Goal: Task Accomplishment & Management: Complete application form

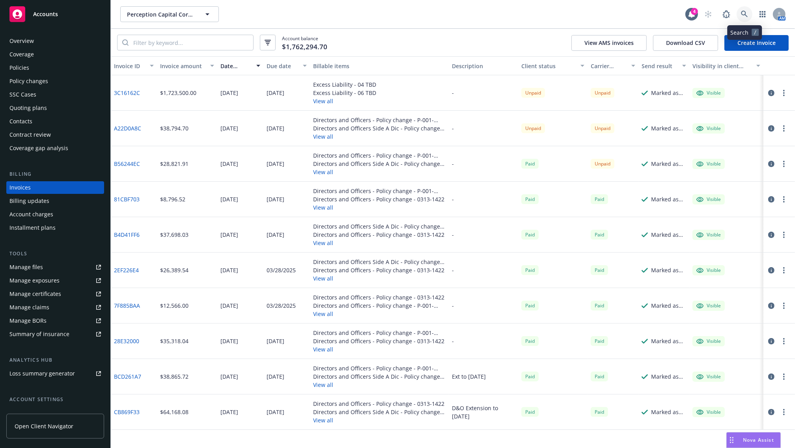
click at [743, 10] on link at bounding box center [745, 14] width 16 height 16
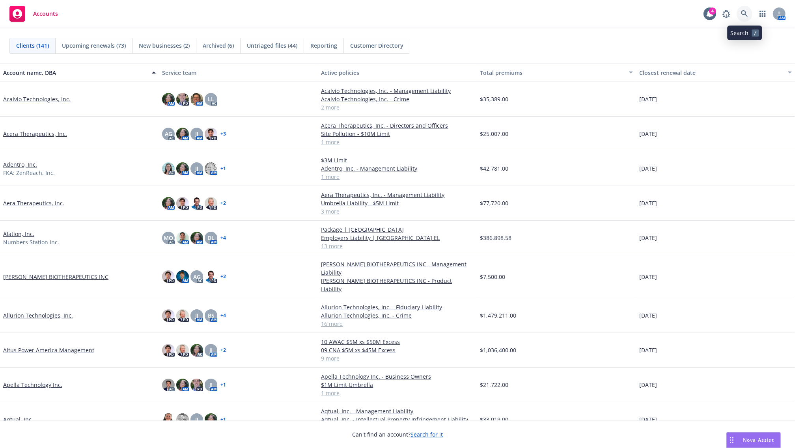
click at [740, 13] on link at bounding box center [745, 14] width 16 height 16
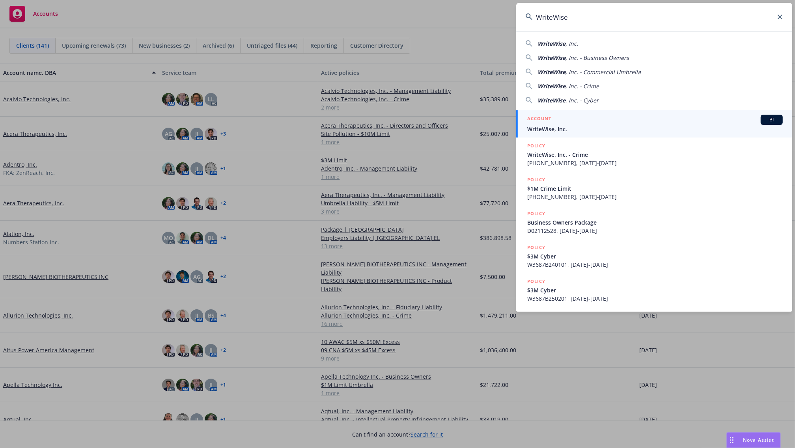
type input "WriteWise"
click at [563, 125] on span "WriteWise, Inc." at bounding box center [655, 129] width 256 height 8
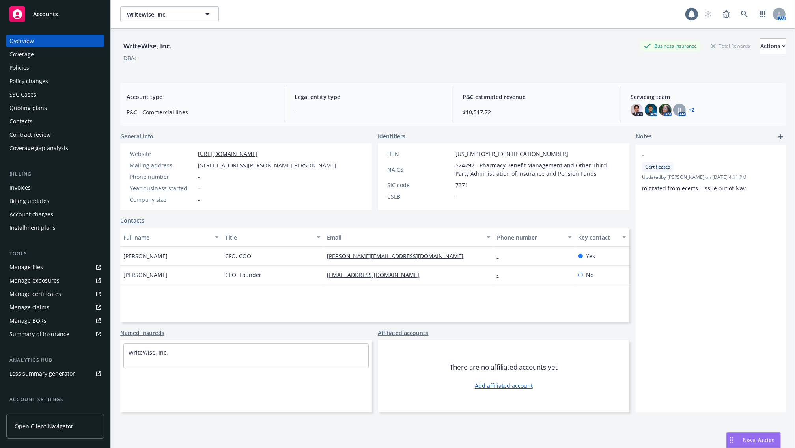
click at [18, 64] on div "Policies" at bounding box center [19, 68] width 20 height 13
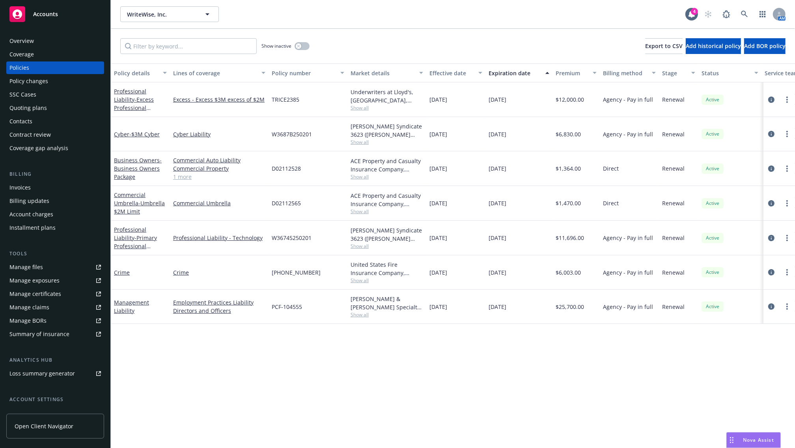
click at [223, 348] on div "Policy details Lines of coverage Policy number Market details Effective date Ex…" at bounding box center [453, 256] width 684 height 385
click at [407, 20] on div "WriteWise, Inc. WriteWise, Inc." at bounding box center [402, 14] width 565 height 16
click at [382, 28] on div "WriteWise, Inc. WriteWise, Inc. 4 AM" at bounding box center [453, 14] width 684 height 28
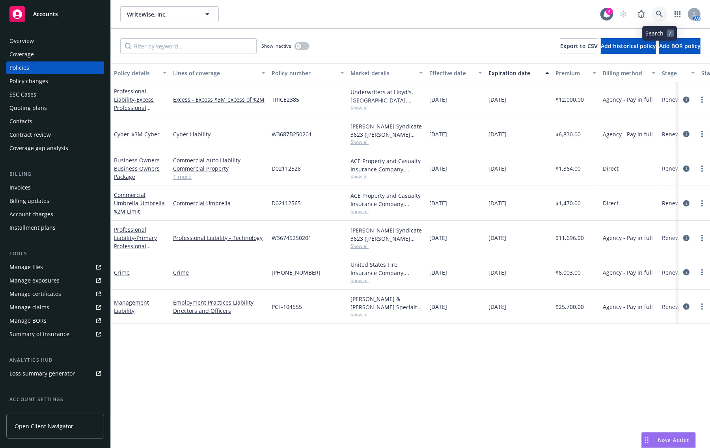
click at [665, 13] on link at bounding box center [660, 14] width 16 height 16
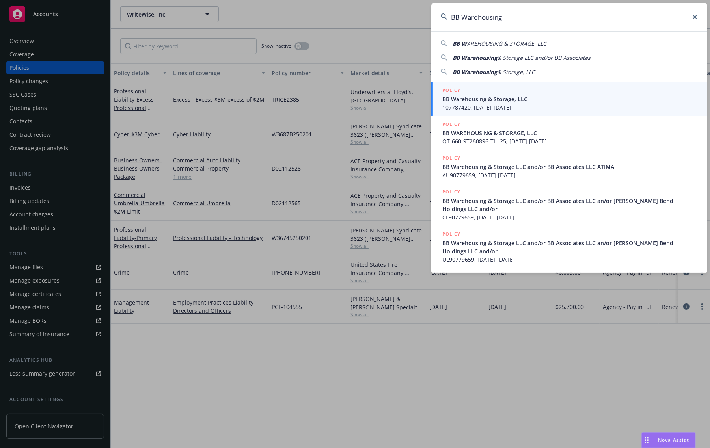
type input "BB Warehousing"
click at [477, 93] on div "POLICY" at bounding box center [571, 90] width 256 height 9
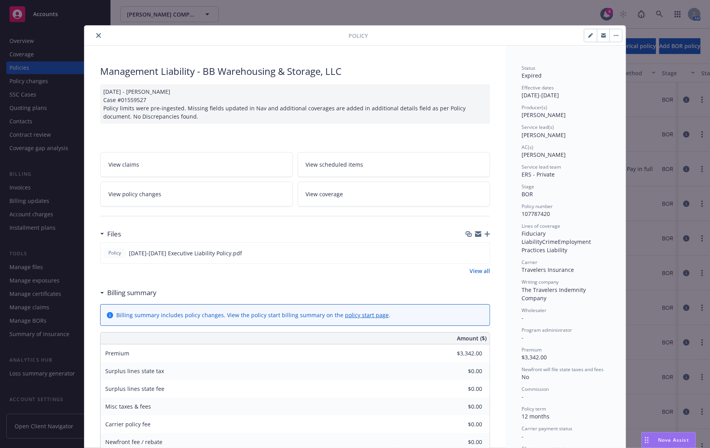
click at [94, 33] on button "close" at bounding box center [98, 35] width 9 height 9
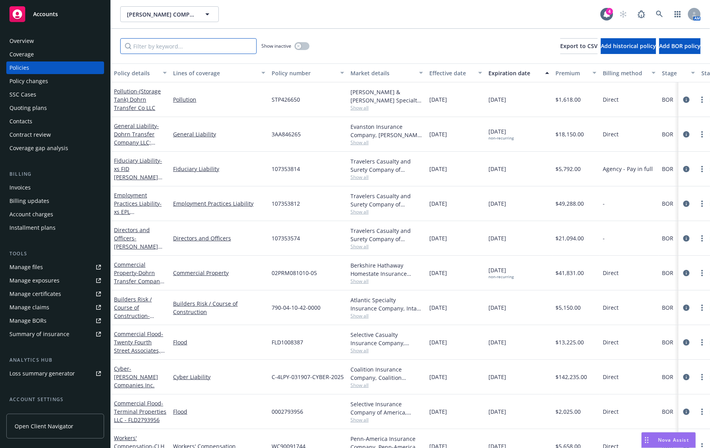
click at [163, 49] on input "Filter by keyword..." at bounding box center [188, 46] width 136 height 16
paste input "BB Warehousing"
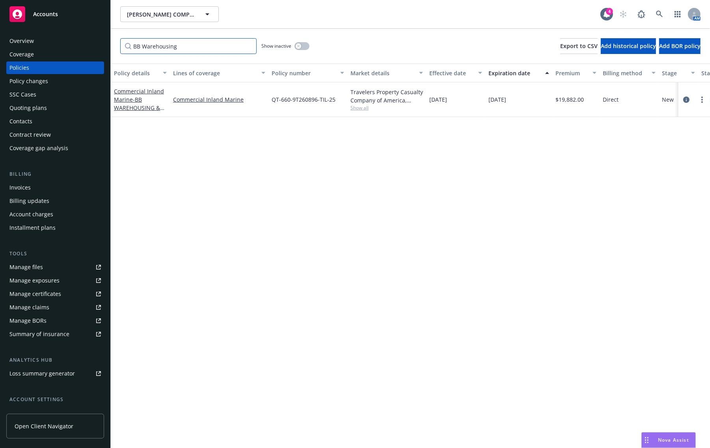
type input "BB Warehousing"
click at [303, 51] on div "Show inactive" at bounding box center [286, 46] width 48 height 16
click at [305, 49] on button "button" at bounding box center [302, 46] width 15 height 8
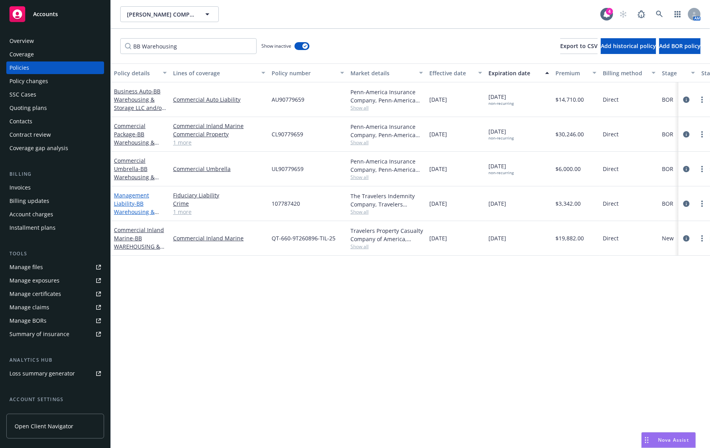
click at [129, 208] on span "- BB Warehousing & Storage, LLC" at bounding box center [136, 212] width 45 height 24
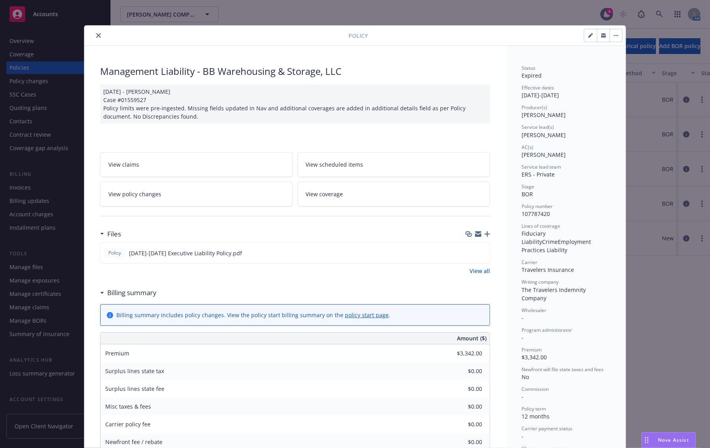
scroll to position [24, 0]
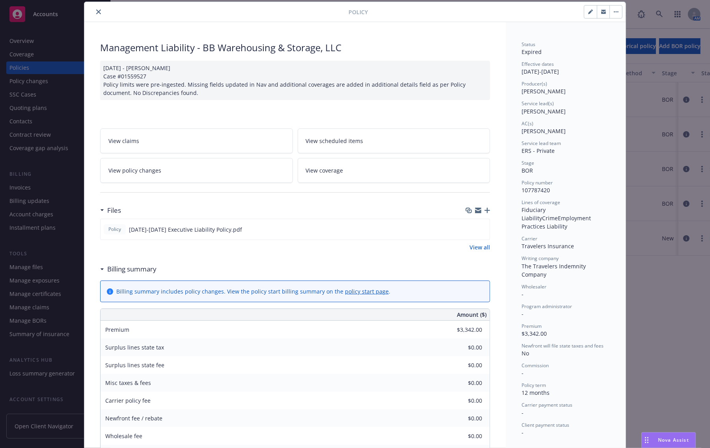
click at [612, 17] on button "button" at bounding box center [616, 12] width 13 height 13
click at [585, 17] on button "button" at bounding box center [591, 12] width 13 height 13
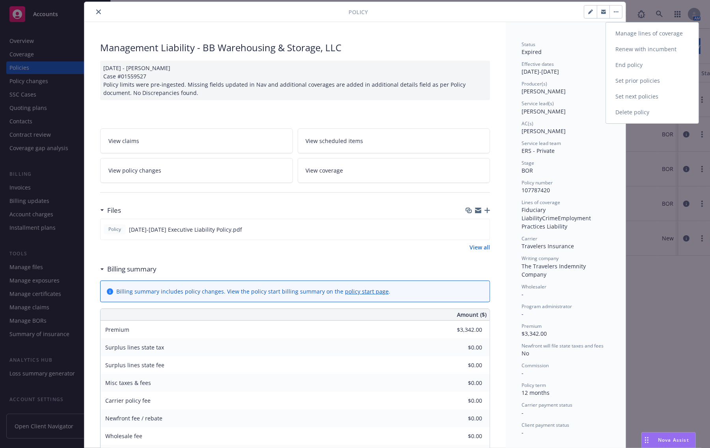
select select "BOR"
select select "12"
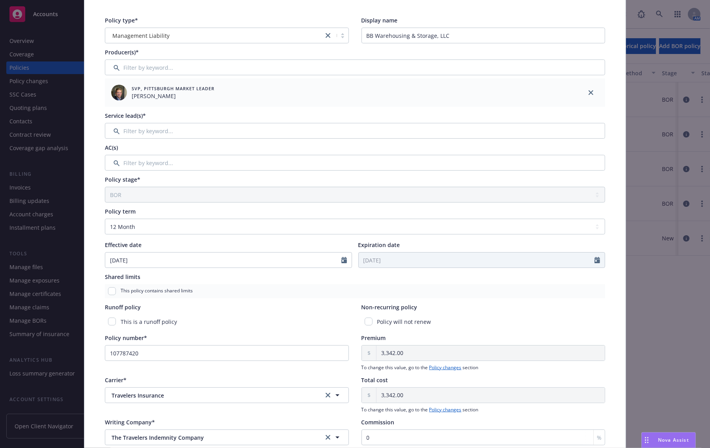
scroll to position [73, 0]
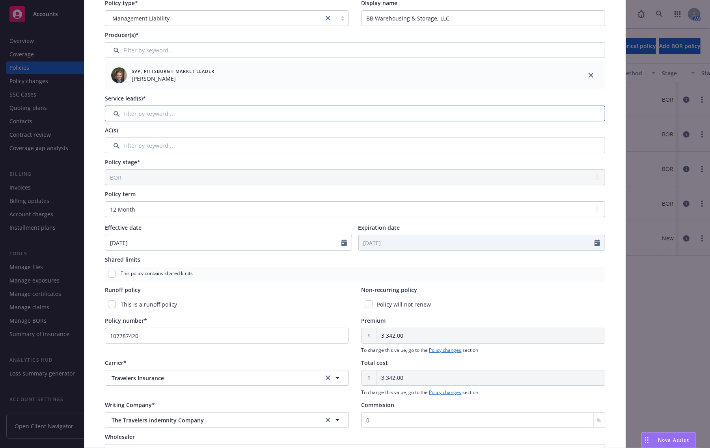
click at [135, 117] on input "Filter by keyword..." at bounding box center [355, 114] width 501 height 16
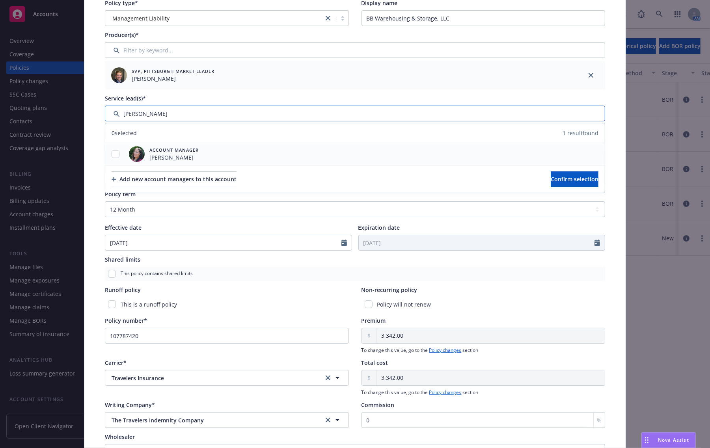
type input "ilana"
click at [112, 155] on input "checkbox" at bounding box center [116, 154] width 8 height 8
checkbox input "true"
click at [562, 183] on span "Confirm selection" at bounding box center [575, 179] width 48 height 7
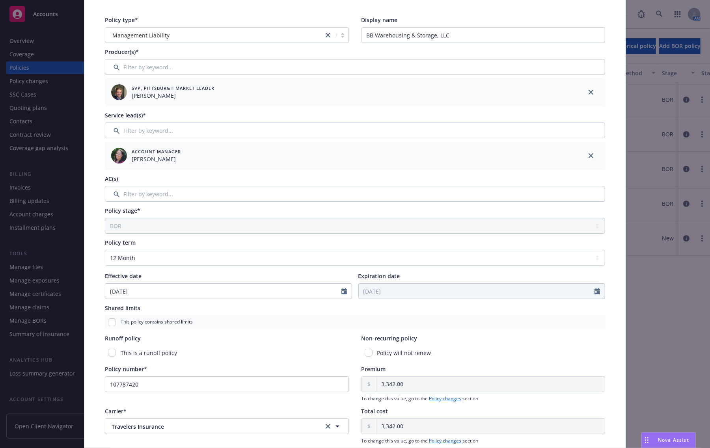
scroll to position [148, 0]
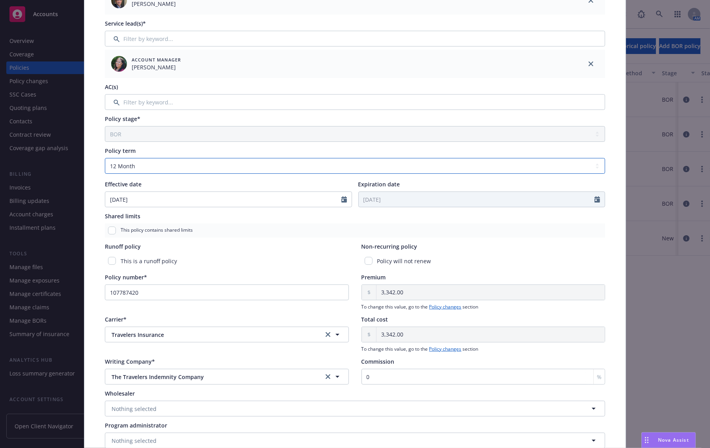
click at [149, 158] on select "Select policy term 12 Month 6 Month 4 Month 3 Month 2 Month 1 Month 36 Month (3…" at bounding box center [355, 166] width 501 height 16
select select "other"
click at [105, 158] on select "Select policy term 12 Month 6 Month 4 Month 3 Month 2 Month 1 Month 36 Month (3…" at bounding box center [355, 166] width 501 height 16
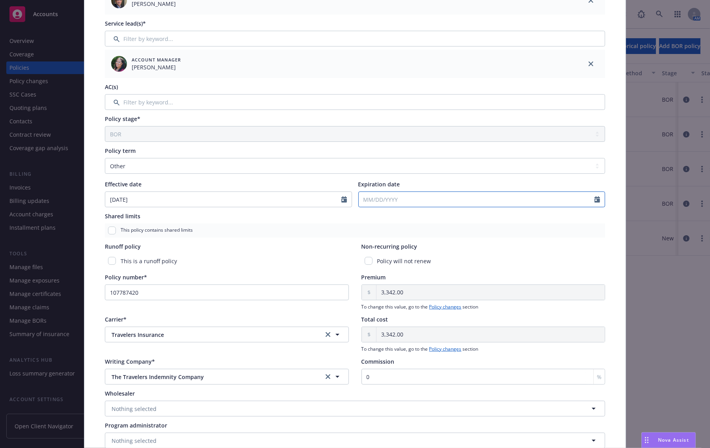
select select "8"
click at [385, 205] on input "Expiration date" at bounding box center [477, 199] width 236 height 15
click at [441, 292] on span "30" at bounding box center [444, 293] width 11 height 10
type input "08/30/2025"
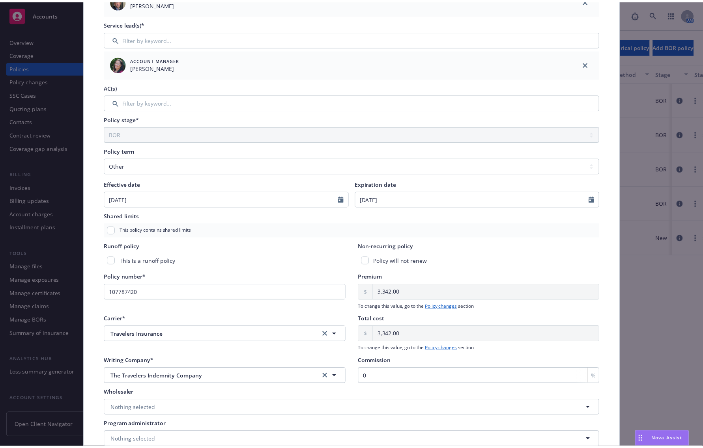
scroll to position [0, 0]
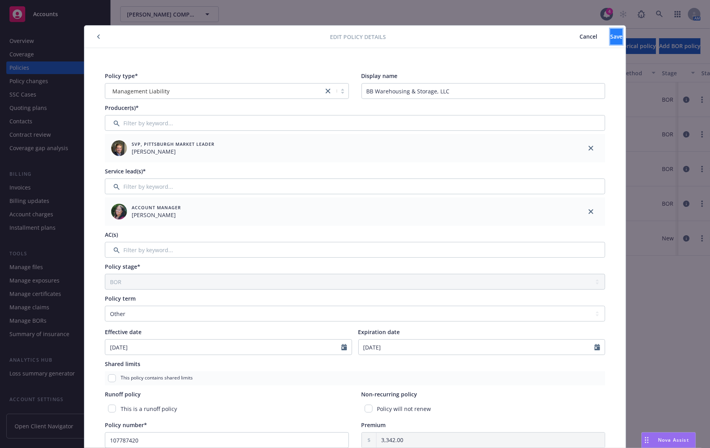
click at [611, 37] on button "Save" at bounding box center [617, 37] width 12 height 16
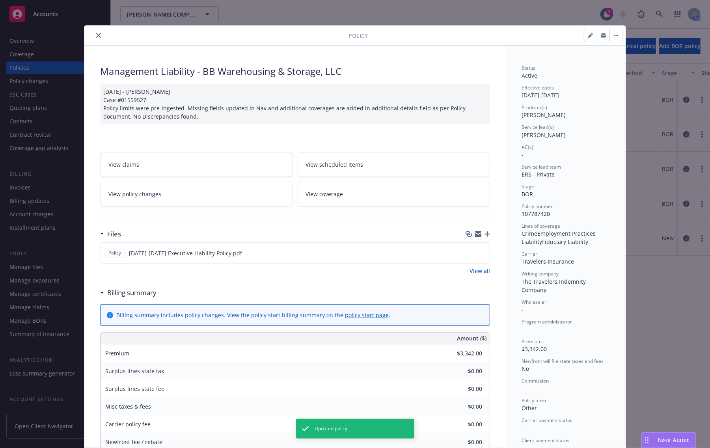
click at [96, 33] on icon "close" at bounding box center [98, 35] width 5 height 5
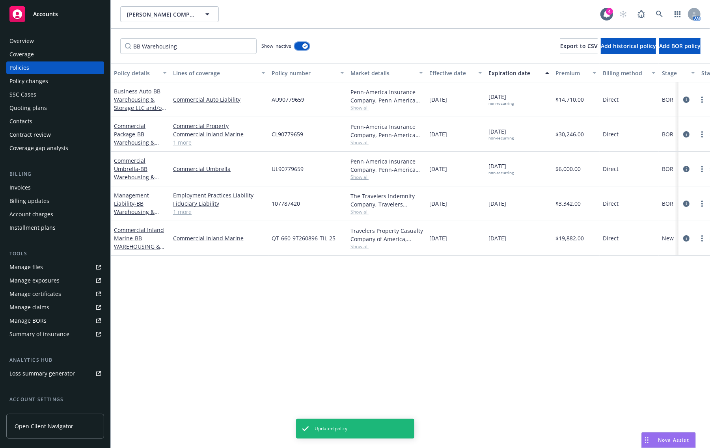
click at [298, 46] on button "button" at bounding box center [302, 46] width 15 height 8
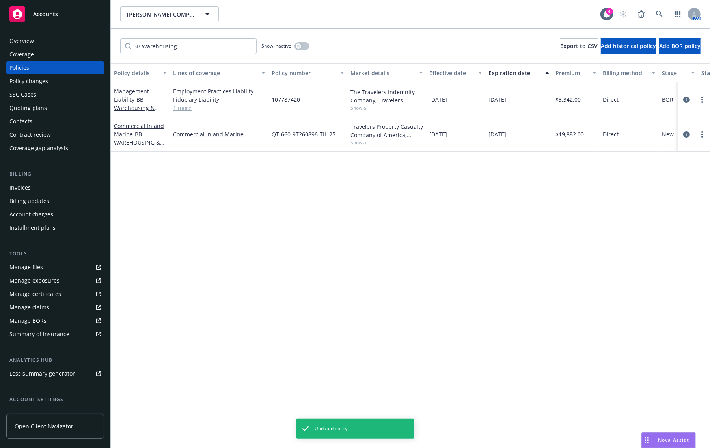
click at [164, 183] on div "Policy details Lines of coverage Policy number Market details Effective date Ex…" at bounding box center [411, 256] width 600 height 385
click at [52, 87] on div "Policy changes" at bounding box center [55, 81] width 92 height 13
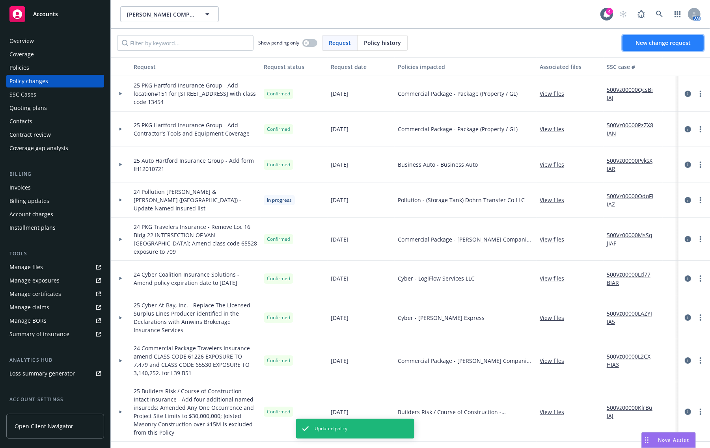
click at [671, 46] on span "New change request" at bounding box center [663, 42] width 55 height 7
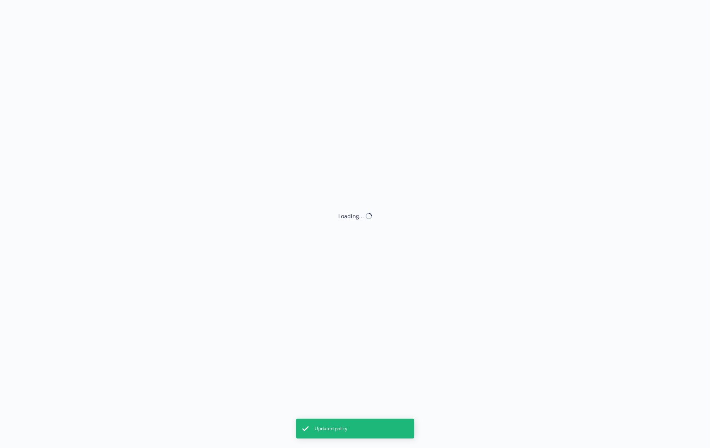
type textarea "x"
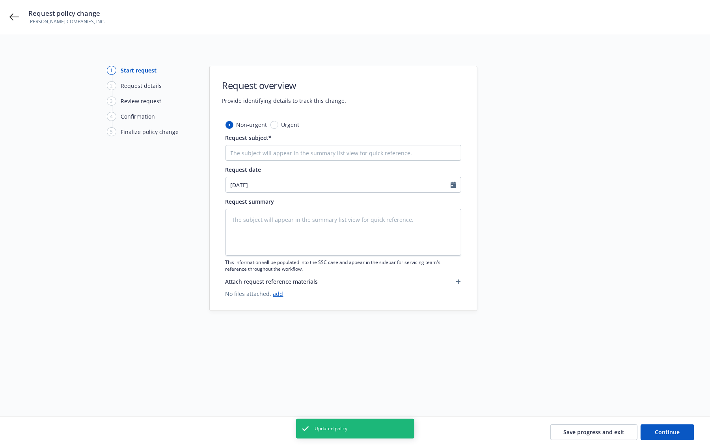
click at [13, 11] on div "Request policy change HAMMEL COMPANIES, INC." at bounding box center [355, 17] width 710 height 34
click at [13, 14] on icon at bounding box center [13, 16] width 9 height 7
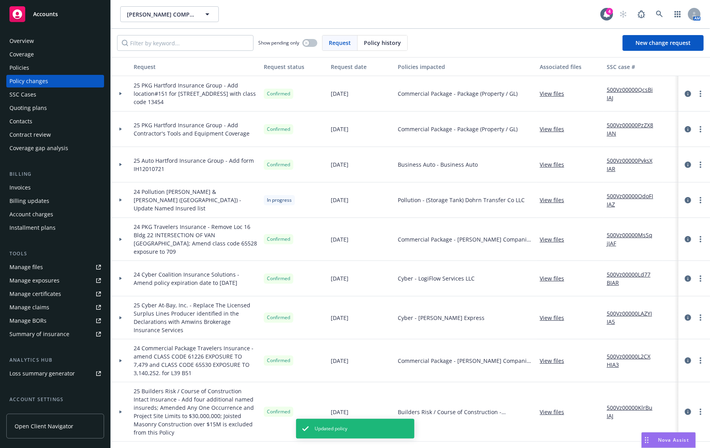
click at [54, 73] on div "Policies" at bounding box center [55, 68] width 92 height 13
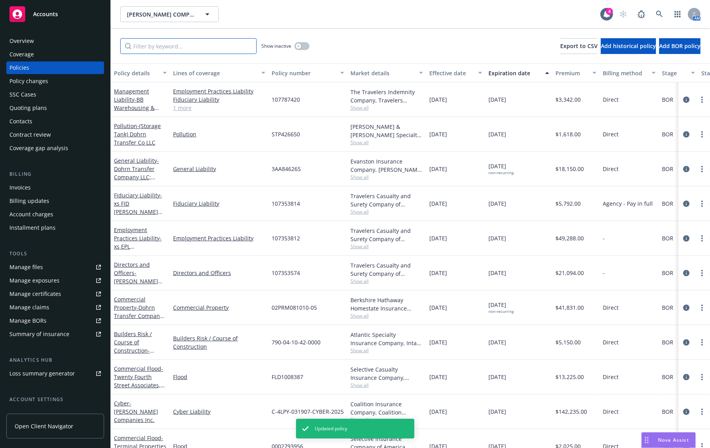
click at [166, 40] on input "Filter by keyword..." at bounding box center [188, 46] width 136 height 16
paste input "BB Warehousing"
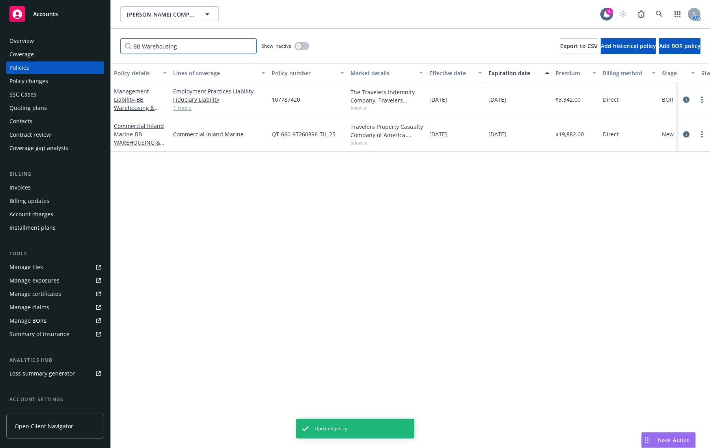
type input "BB Warehousing"
click at [278, 95] on div "107787420" at bounding box center [308, 99] width 79 height 35
copy span "107787420"
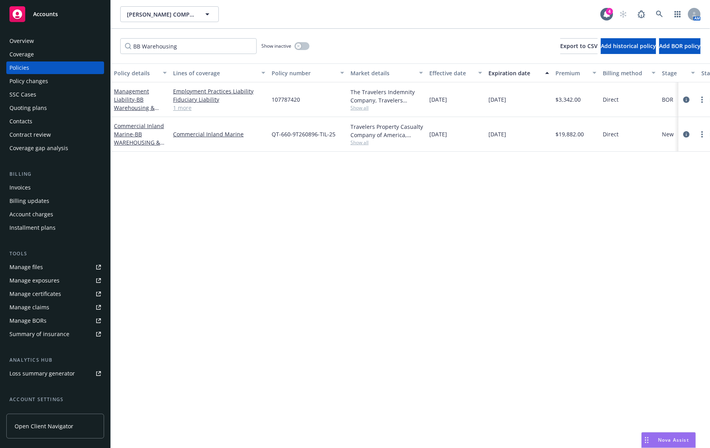
click at [369, 258] on div "Policy details Lines of coverage Policy number Market details Effective date Ex…" at bounding box center [411, 256] width 600 height 385
click at [34, 40] on div "Overview" at bounding box center [55, 41] width 92 height 13
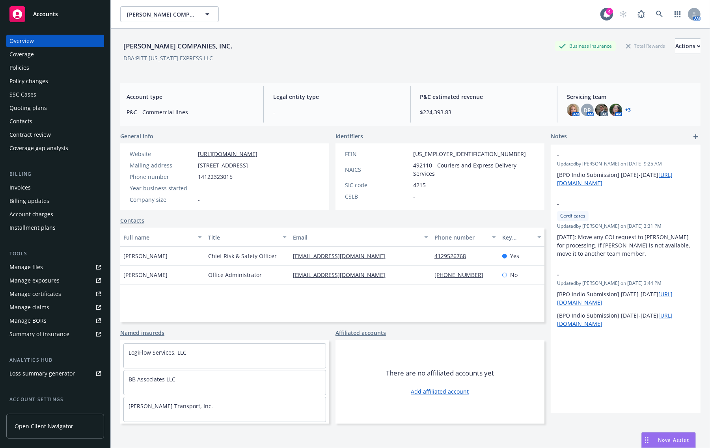
click at [37, 80] on div "Policy changes" at bounding box center [28, 81] width 39 height 13
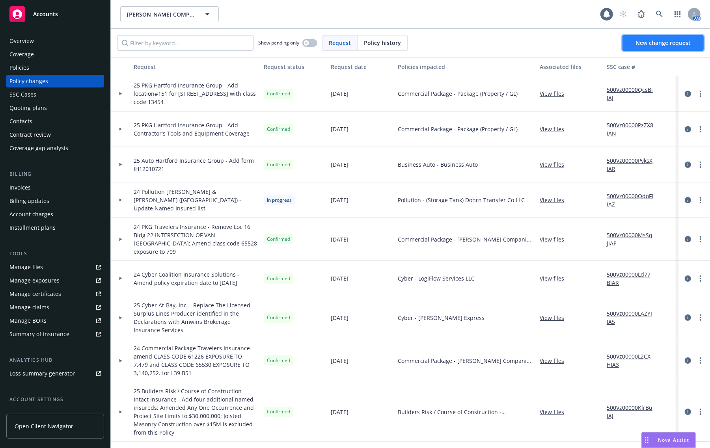
click at [660, 50] on link "New change request" at bounding box center [663, 43] width 81 height 16
type textarea "x"
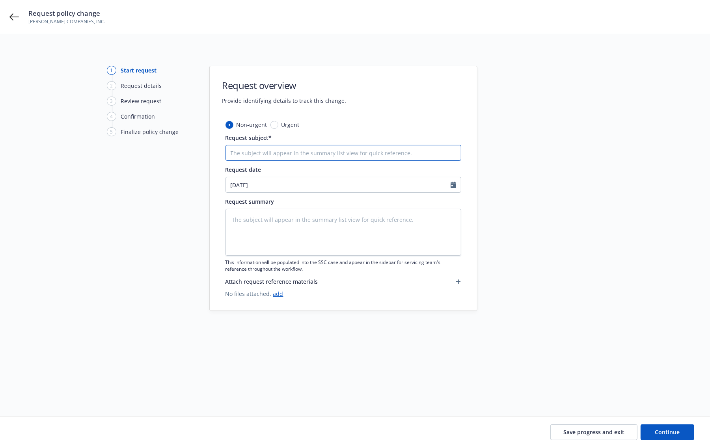
click at [302, 156] on input "Request subject*" at bounding box center [344, 153] width 236 height 16
type input "Ext to 8/1"
click at [280, 154] on input "Ext to 8/1" at bounding box center [344, 153] width 236 height 16
type textarea "x"
type input "Ext to 8/"
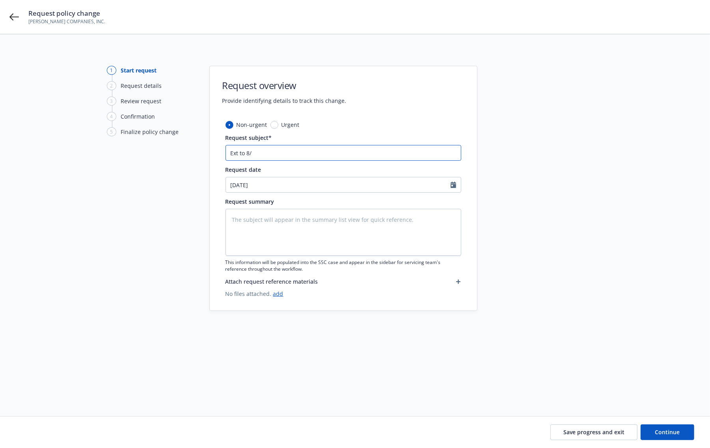
type textarea "x"
type input "Ext to 8/3"
type textarea "x"
type input "Ext to 8/30"
click at [262, 222] on textarea at bounding box center [344, 232] width 236 height 47
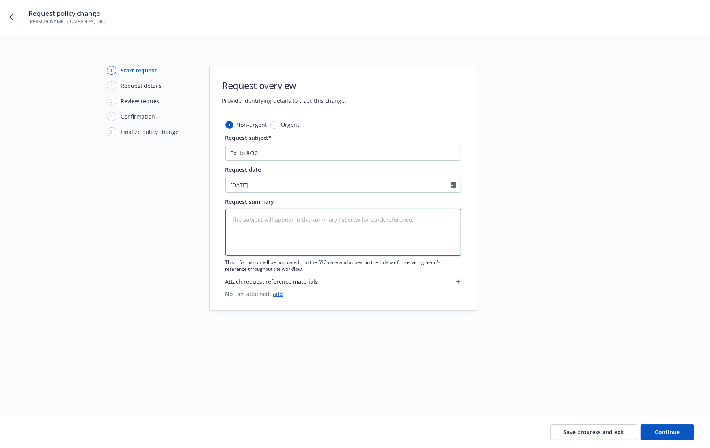
paste textarea "Ext to 8/30"
type textarea "x"
type textarea "Ext to 8/30"
click at [281, 185] on input "08/19/2025" at bounding box center [338, 184] width 225 height 15
select select "8"
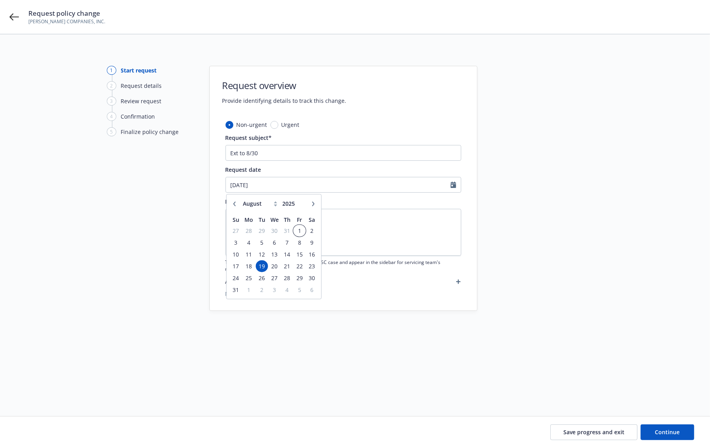
click at [301, 228] on span "1" at bounding box center [299, 231] width 11 height 10
type textarea "x"
type input "08/01/2025"
click at [550, 220] on div at bounding box center [548, 216] width 110 height 300
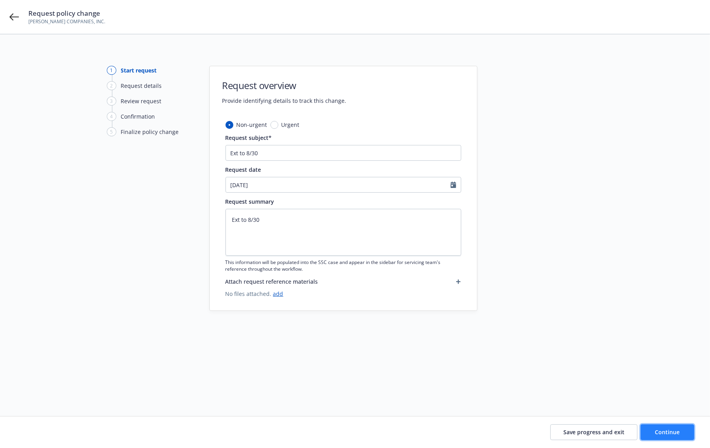
click at [681, 435] on button "Continue" at bounding box center [668, 433] width 54 height 16
type textarea "x"
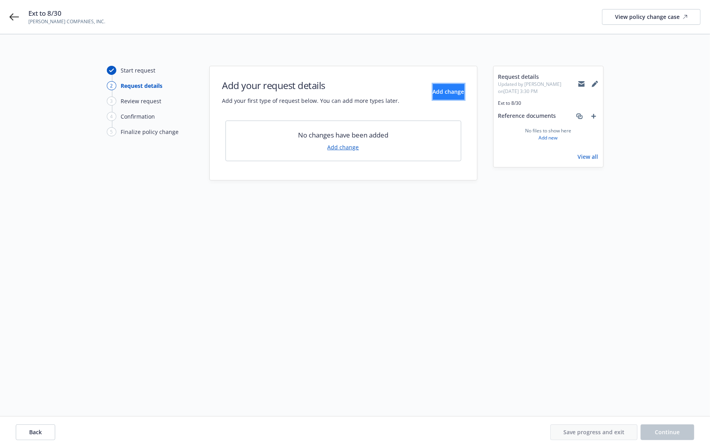
click at [450, 97] on button "Add change" at bounding box center [449, 92] width 32 height 16
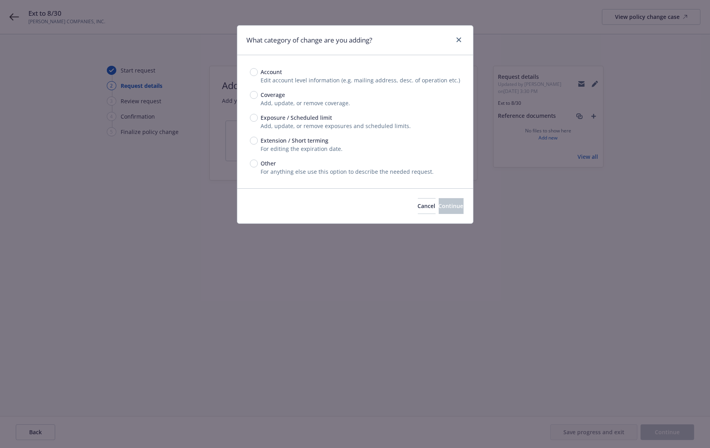
click at [291, 139] on span "Extension / Short terming" at bounding box center [295, 140] width 68 height 8
click at [258, 139] on input "Extension / Short terming" at bounding box center [254, 141] width 8 height 8
radio input "true"
click at [439, 208] on span "Continue" at bounding box center [451, 205] width 25 height 7
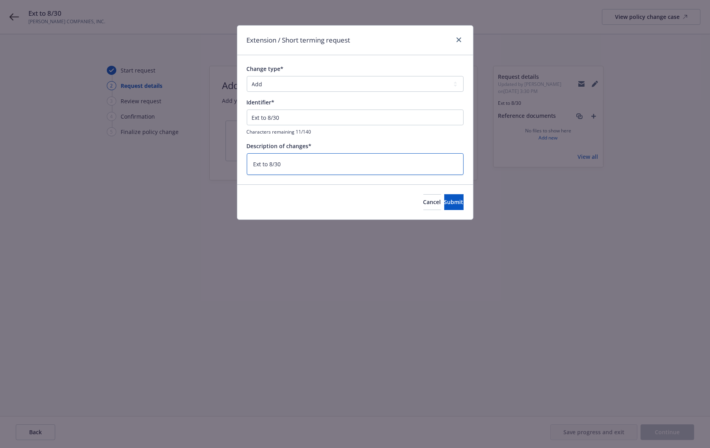
drag, startPoint x: 316, startPoint y: 162, endPoint x: 250, endPoint y: 161, distance: 65.1
click at [250, 161] on textarea "Ext to 8/30" at bounding box center [355, 164] width 217 height 22
click at [445, 202] on span "Submit" at bounding box center [454, 201] width 19 height 7
type textarea "x"
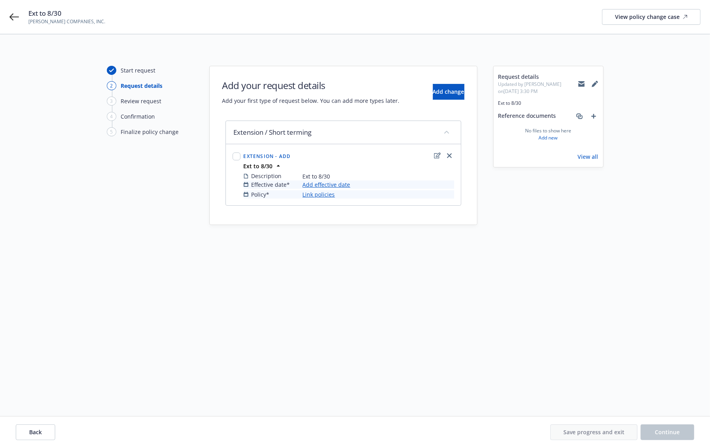
click at [306, 189] on link "Add effective date" at bounding box center [327, 185] width 48 height 8
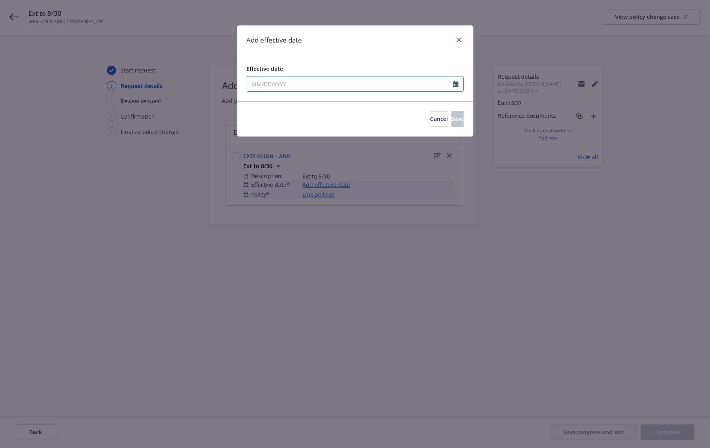
click at [317, 89] on input "Effective date" at bounding box center [350, 84] width 206 height 15
select select "8"
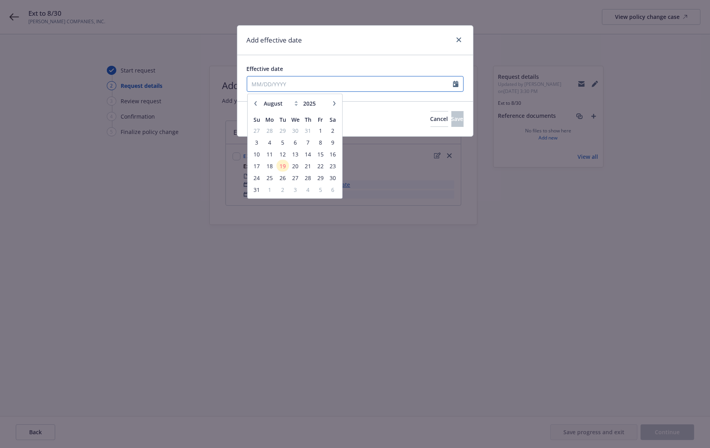
paste input "Ext to 8/30"
type input "Ext to 8/30"
click at [329, 179] on span "30" at bounding box center [332, 177] width 11 height 10
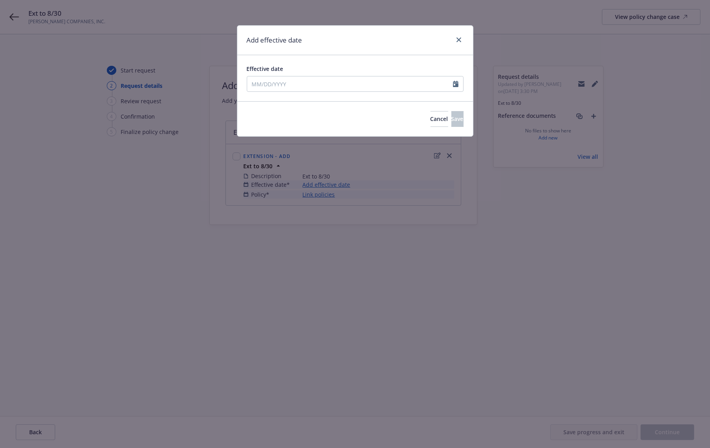
type input "08/30/2025"
select select "8"
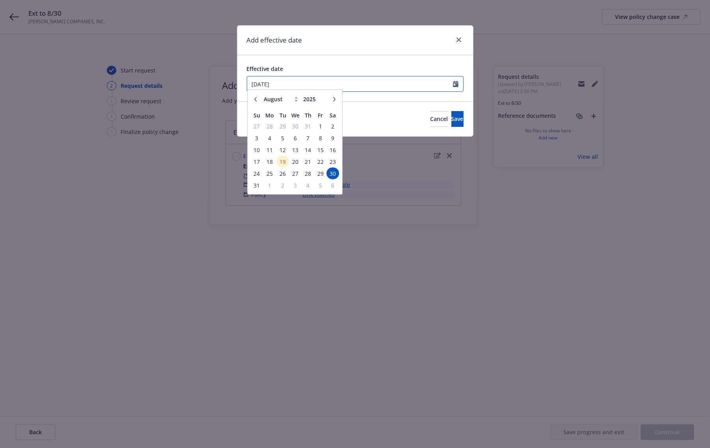
click at [292, 82] on input "08/30/2025" at bounding box center [350, 84] width 206 height 15
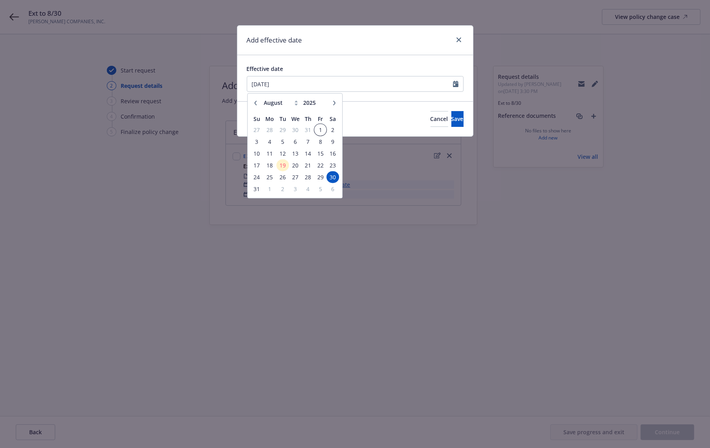
click at [322, 129] on span "1" at bounding box center [320, 130] width 11 height 10
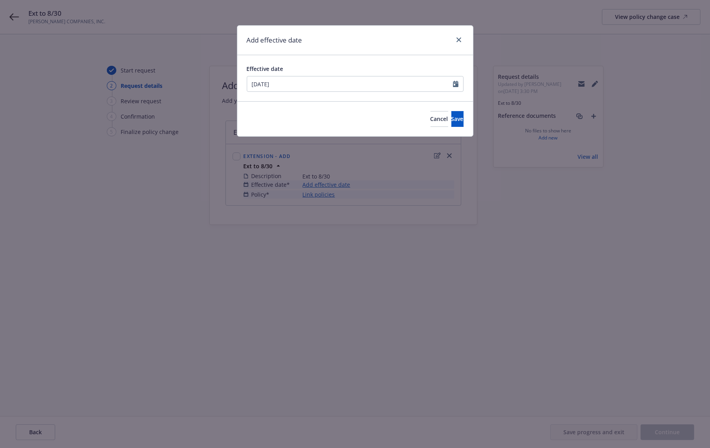
type input "08/01/2025"
click at [452, 115] on button "Save" at bounding box center [458, 119] width 12 height 16
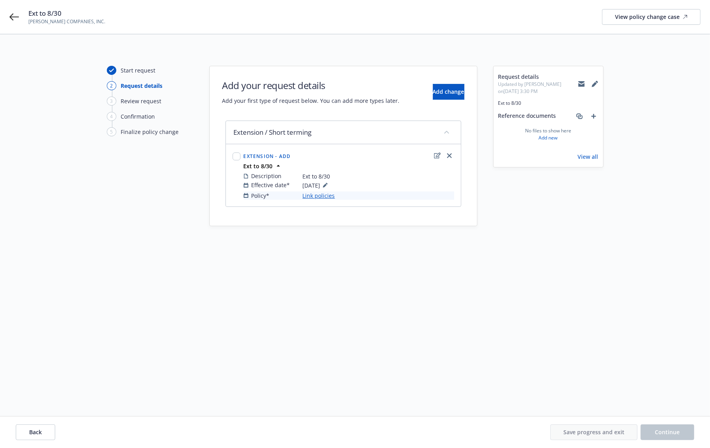
click at [332, 194] on link "Link policies" at bounding box center [319, 196] width 32 height 8
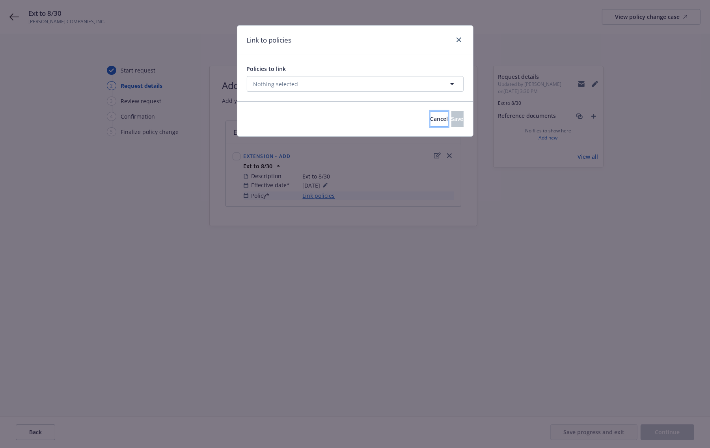
click at [431, 125] on button "Cancel" at bounding box center [440, 119] width 18 height 16
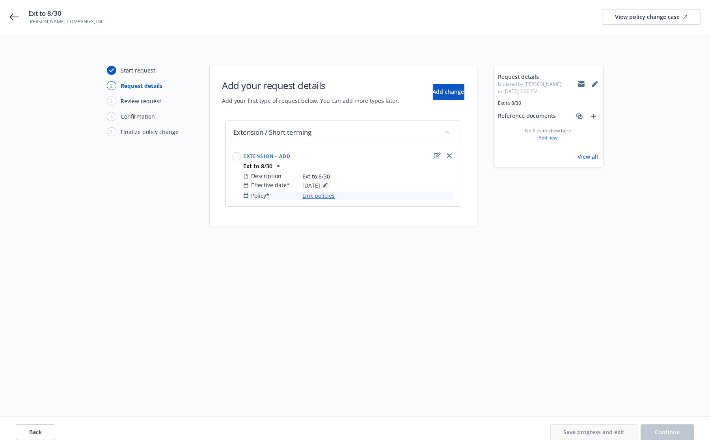
click at [328, 184] on icon at bounding box center [325, 185] width 5 height 5
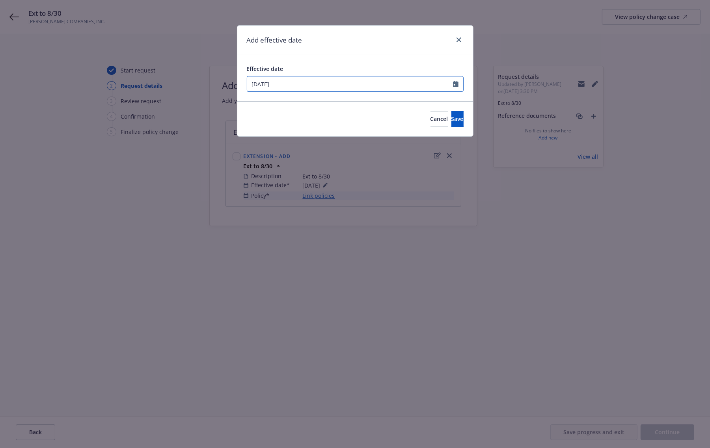
select select "8"
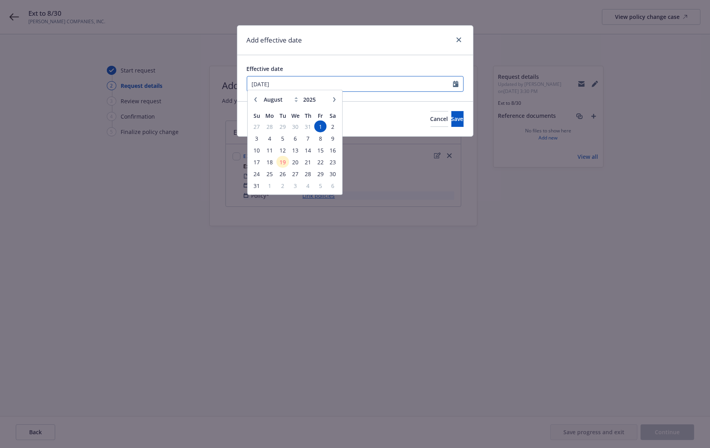
click at [302, 80] on input "08/01/2025" at bounding box center [350, 84] width 206 height 15
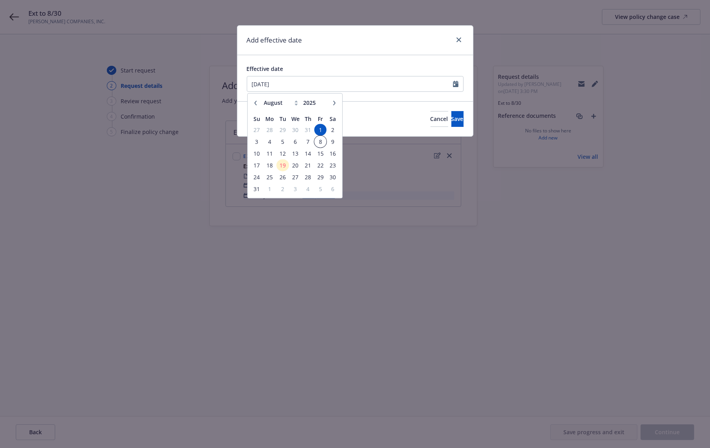
click at [322, 139] on span "8" at bounding box center [320, 142] width 11 height 10
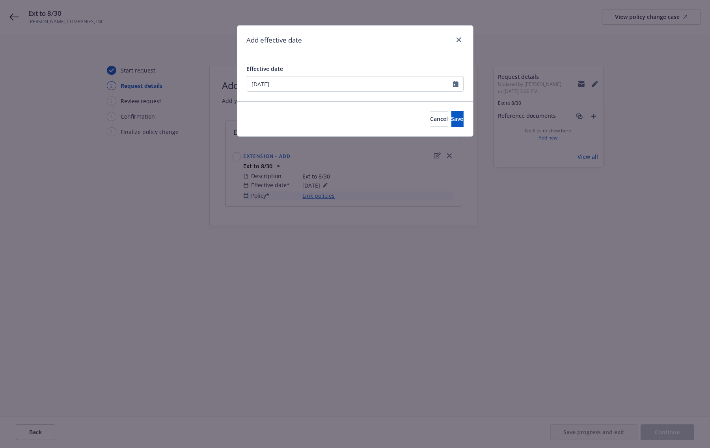
type input "08/08/2025"
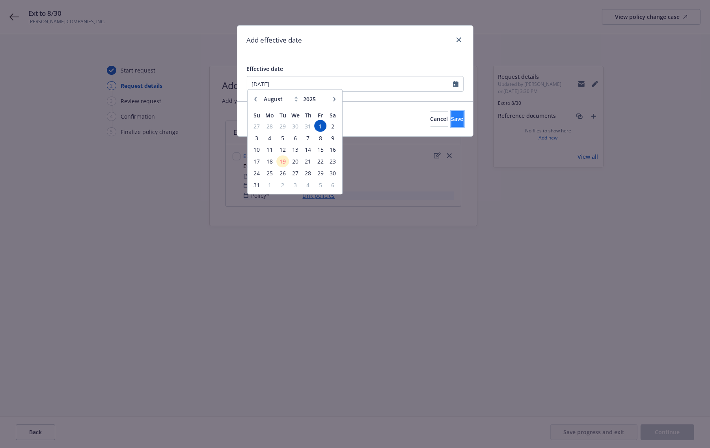
click at [452, 123] on span "Save" at bounding box center [458, 118] width 12 height 7
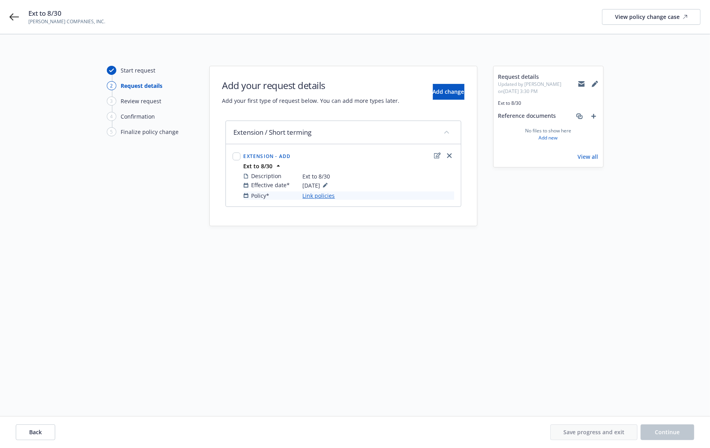
click at [312, 196] on link "Link policies" at bounding box center [319, 196] width 32 height 8
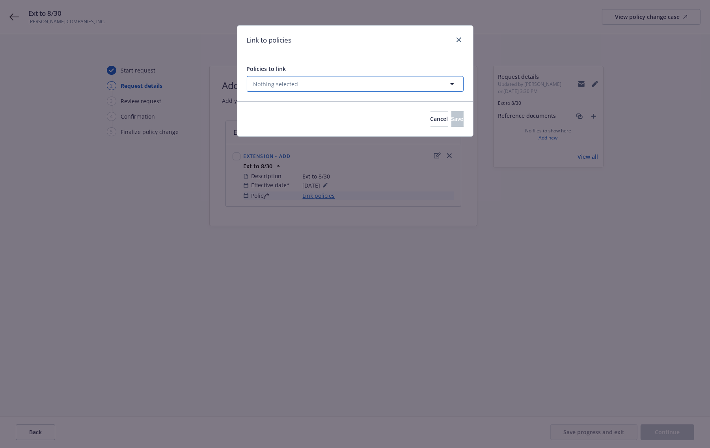
click at [294, 85] on span "Nothing selected" at bounding box center [276, 84] width 45 height 8
select select "ACTIVE"
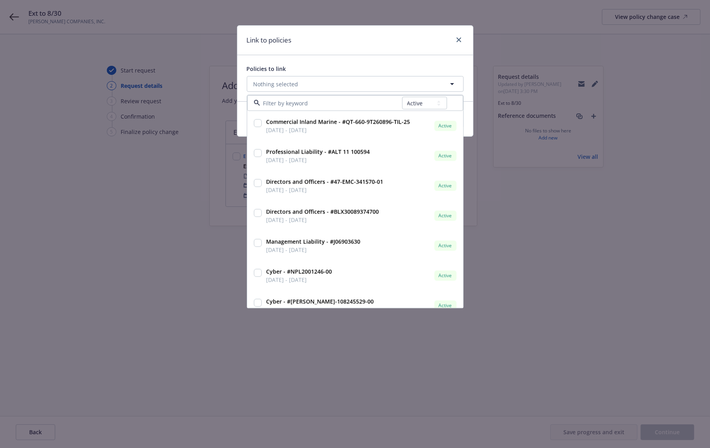
type input "107787420"
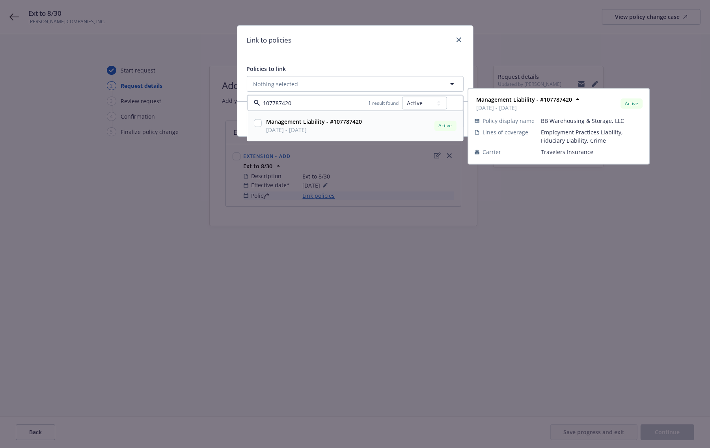
click at [256, 125] on input "checkbox" at bounding box center [258, 124] width 8 height 8
checkbox input "true"
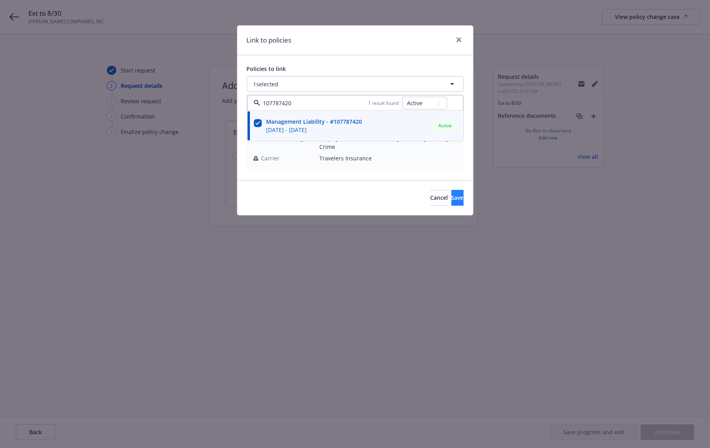
type input "107787420"
click at [452, 196] on span "Save" at bounding box center [458, 197] width 12 height 7
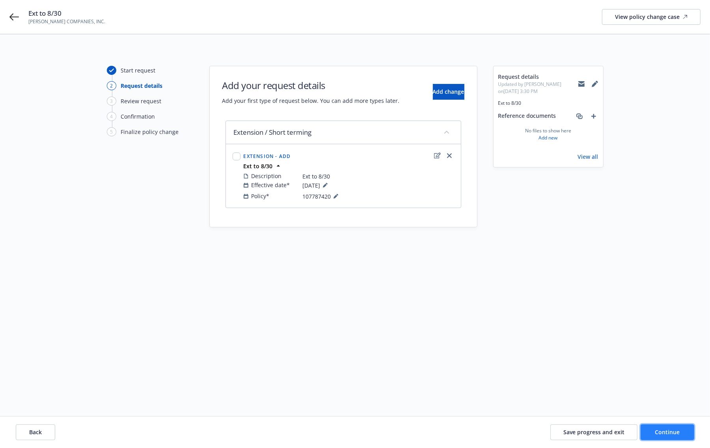
click at [691, 432] on button "Continue" at bounding box center [668, 433] width 54 height 16
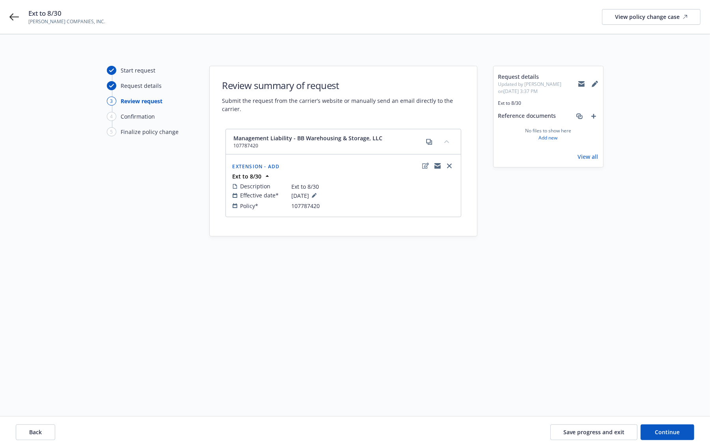
click at [681, 422] on div "Back Save progress and exit Continue" at bounding box center [355, 433] width 710 height 32
click at [676, 430] on span "Continue" at bounding box center [668, 432] width 25 height 7
